Goal: Navigation & Orientation: Find specific page/section

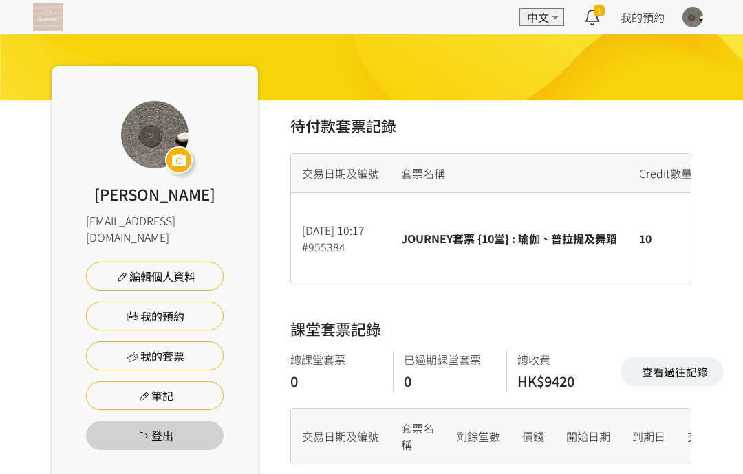
scroll to position [23, 0]
click at [58, 12] on img at bounding box center [48, 17] width 30 height 28
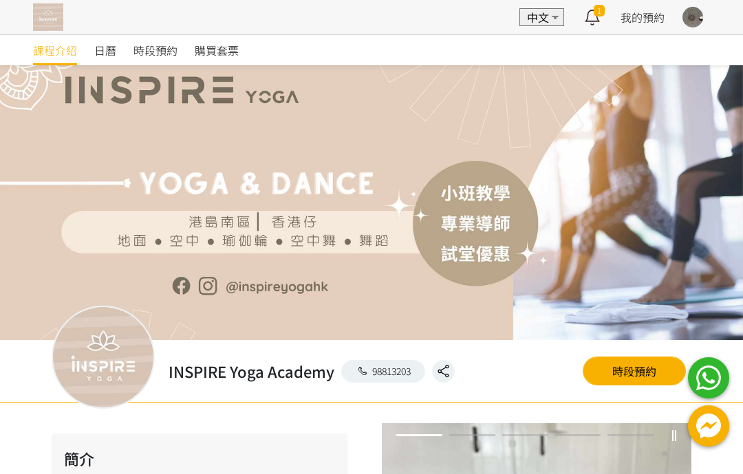
click at [175, 50] on div at bounding box center [371, 237] width 743 height 474
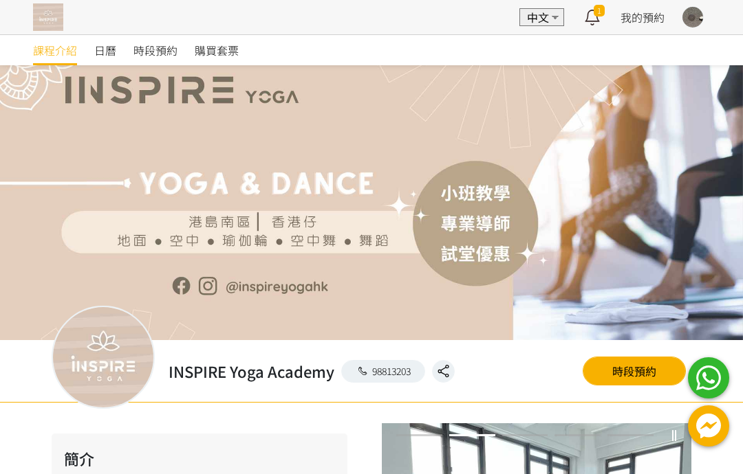
click at [116, 54] on span "日曆" at bounding box center [105, 50] width 22 height 17
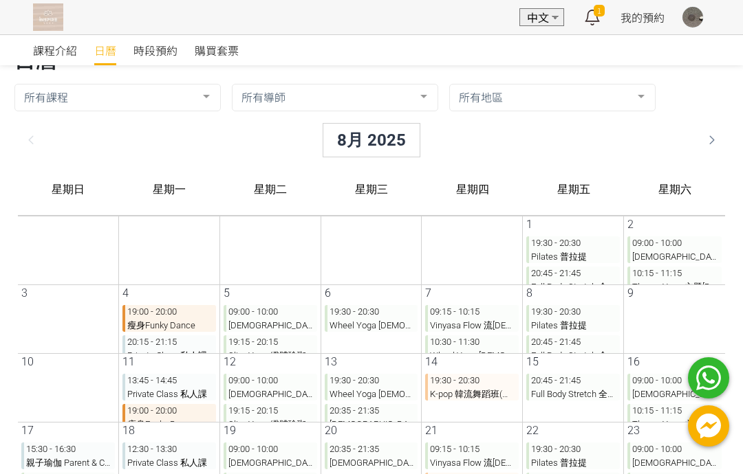
scroll to position [34, 0]
click at [362, 140] on div "8月 2025" at bounding box center [360, 140] width 98 height 34
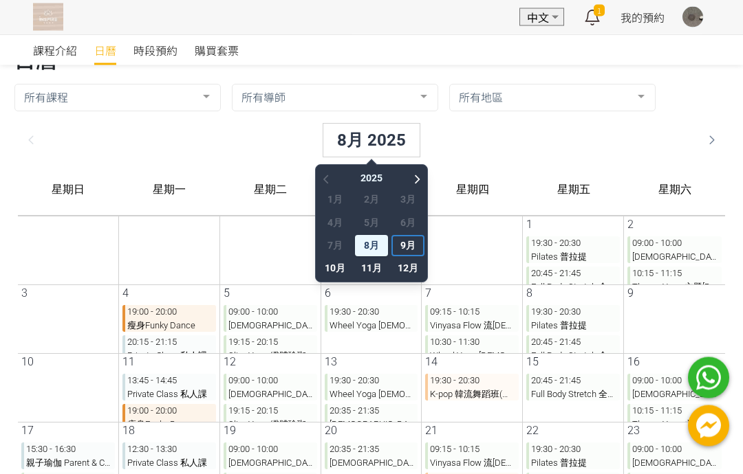
click at [397, 250] on span "9月" at bounding box center [396, 245] width 33 height 21
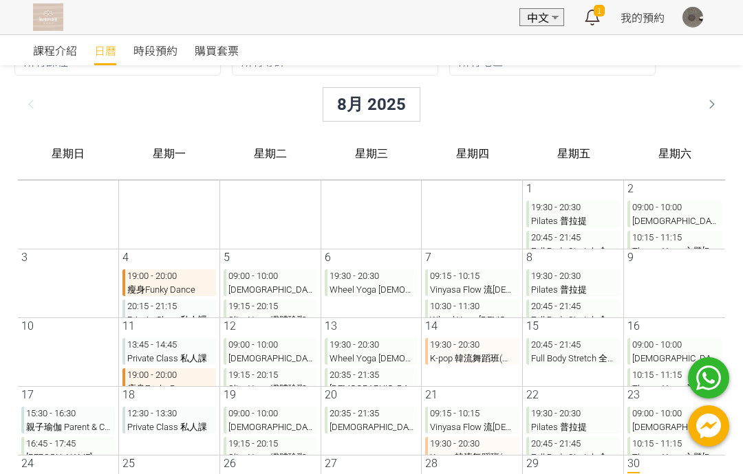
scroll to position [67, 0]
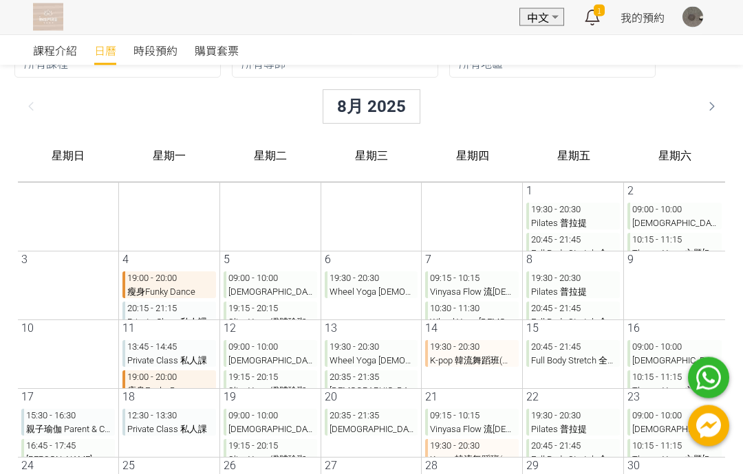
click at [713, 106] on div at bounding box center [701, 107] width 26 height 28
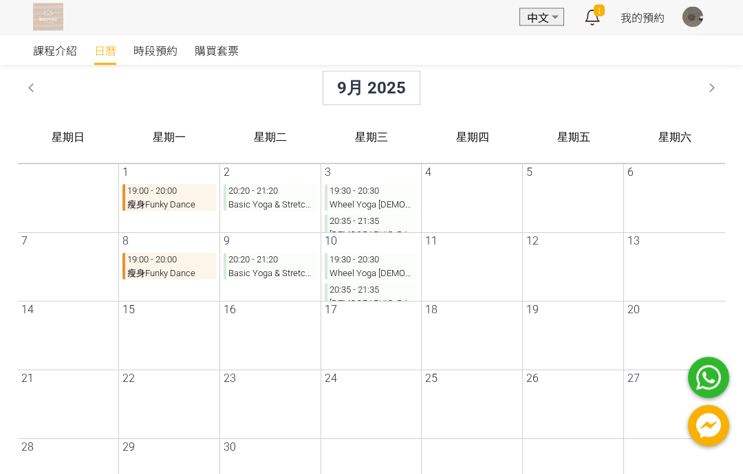
scroll to position [0, 0]
